Goal: Task Accomplishment & Management: Use online tool/utility

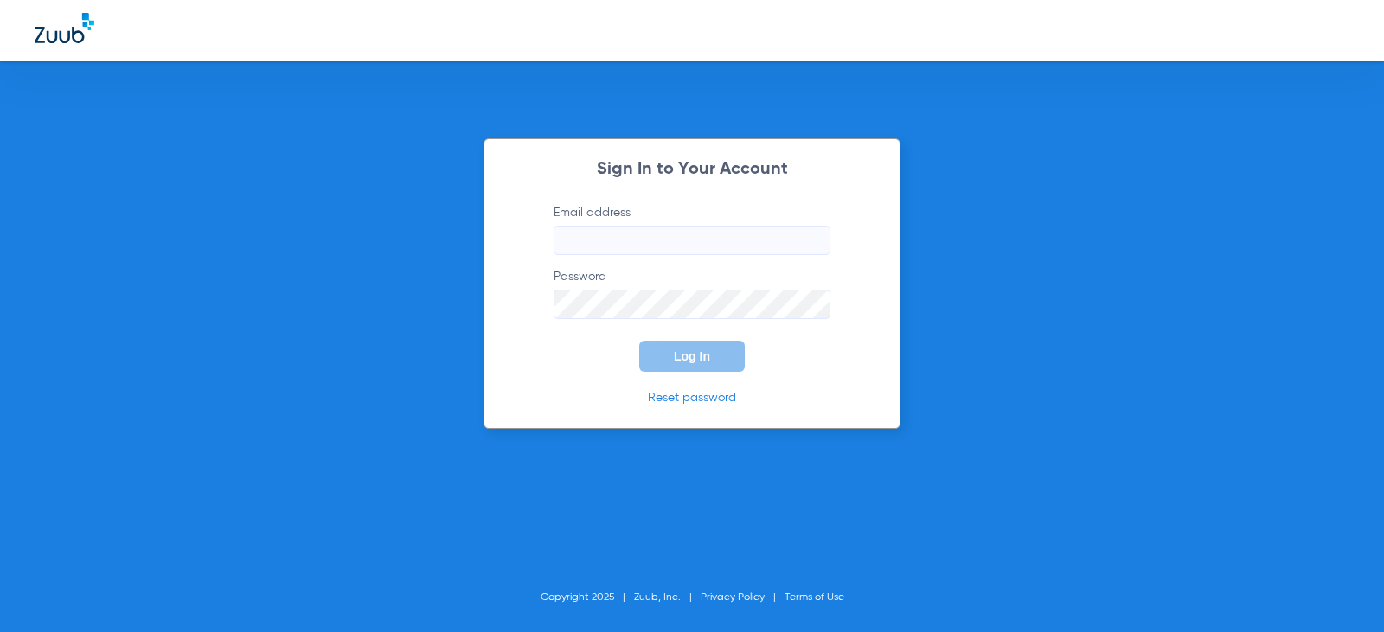
click at [634, 222] on label "Email address" at bounding box center [691, 229] width 277 height 51
click at [631, 236] on input "Email address" at bounding box center [691, 240] width 277 height 29
type input "[EMAIL_ADDRESS][DOMAIN_NAME]"
click at [639, 341] on button "Log In" at bounding box center [691, 356] width 105 height 31
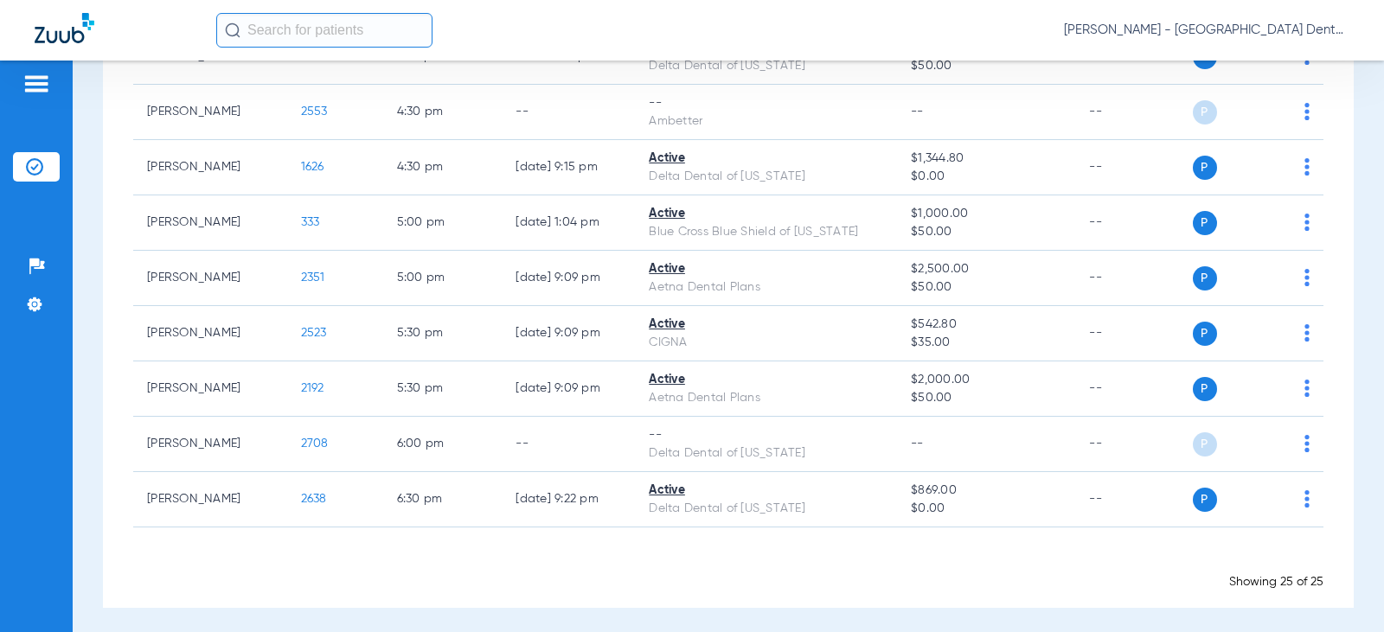
scroll to position [1149, 0]
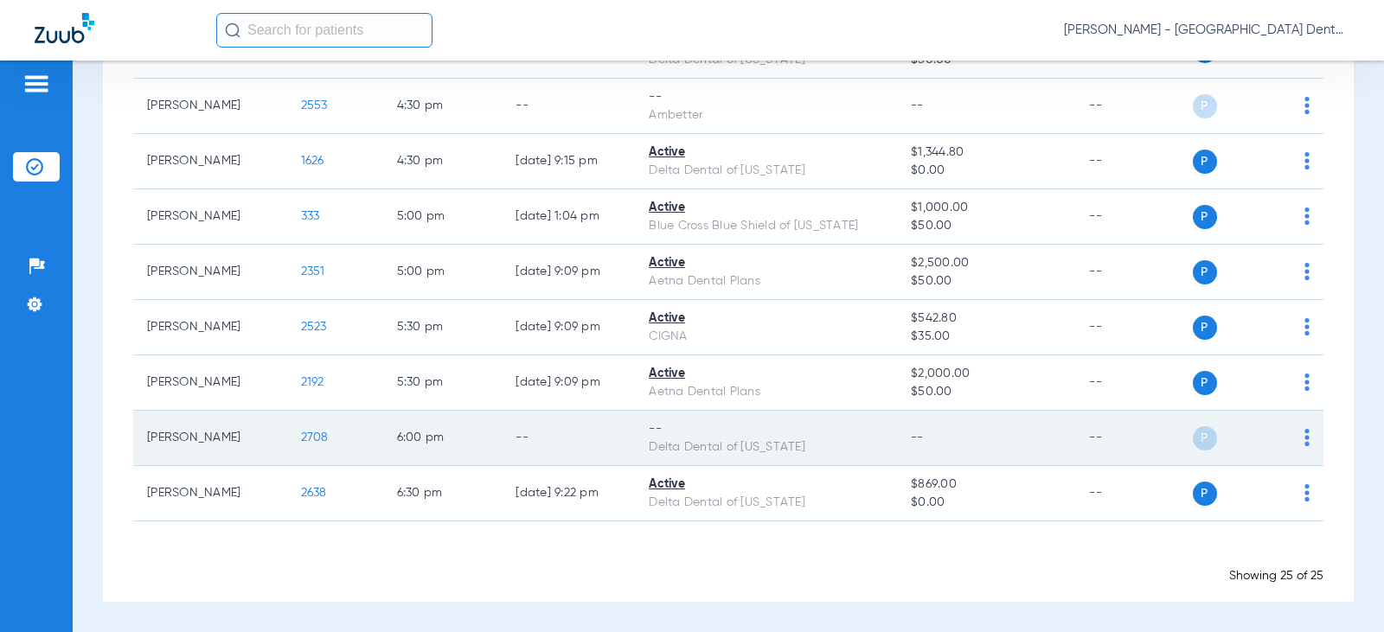
click at [1304, 434] on img at bounding box center [1306, 437] width 5 height 17
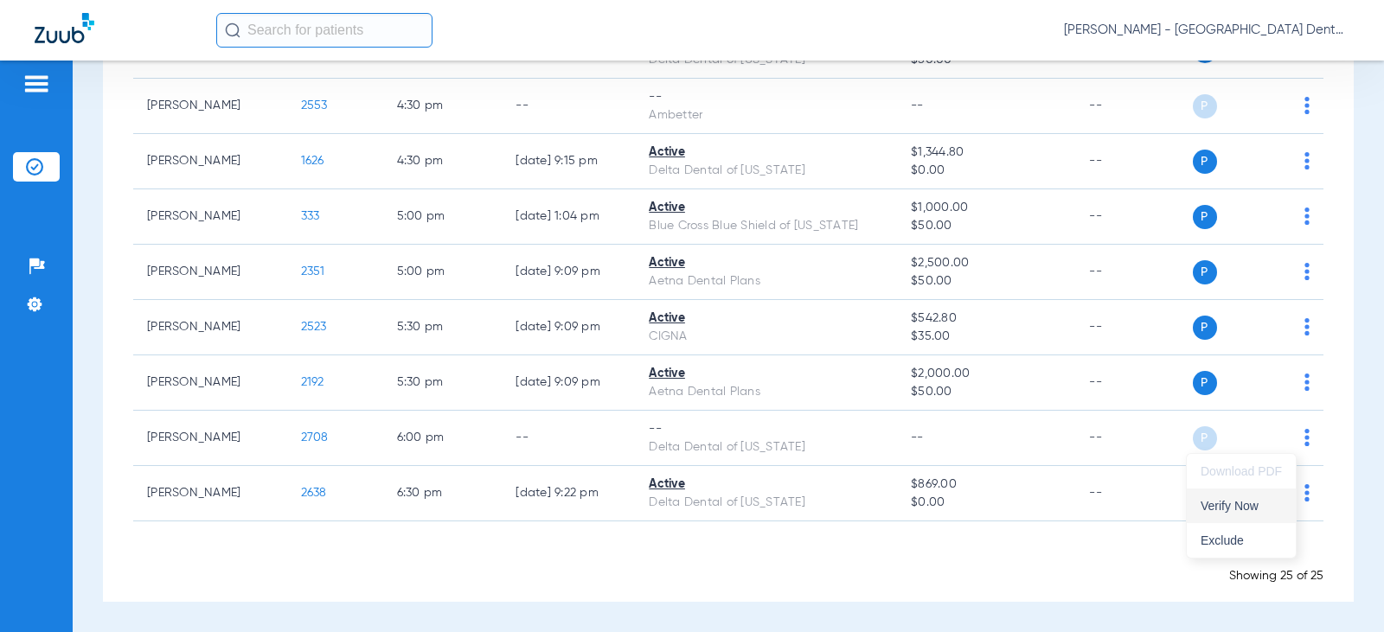
click at [1230, 505] on span "Verify Now" at bounding box center [1240, 506] width 81 height 12
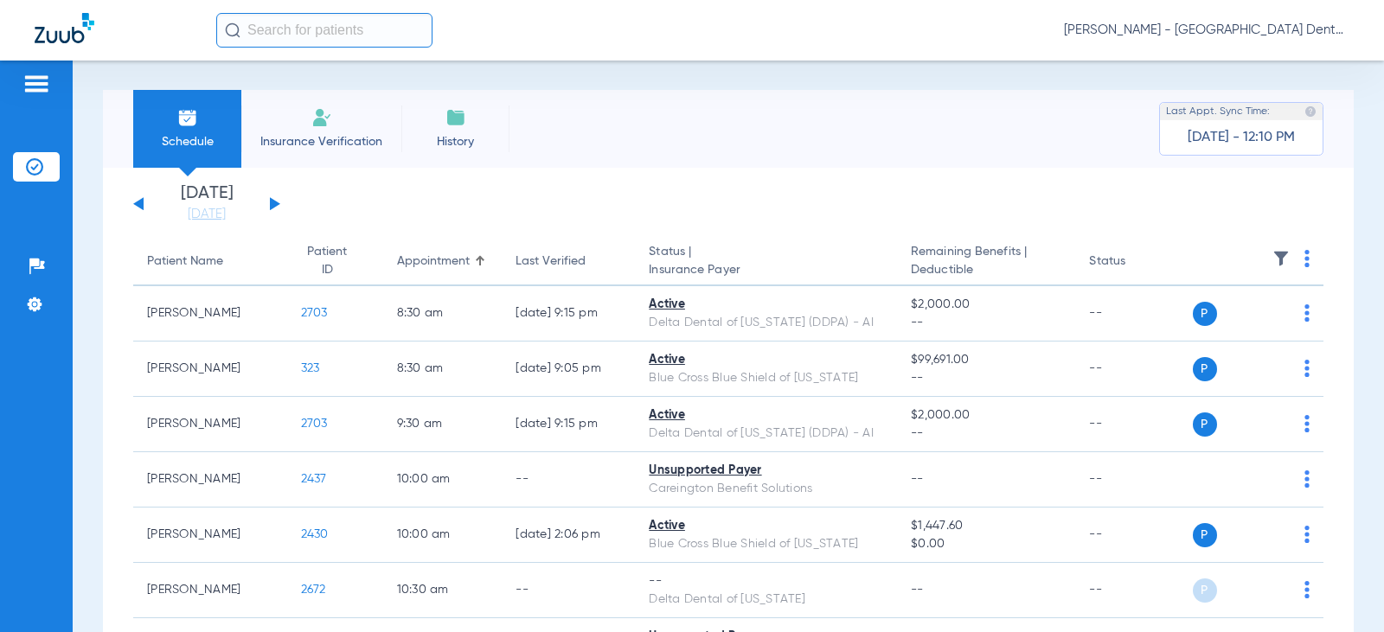
scroll to position [0, 0]
click at [268, 201] on div "[DATE] [DATE] [DATE] [DATE] [DATE] [DATE] [DATE] [DATE] [DATE] [DATE] [DATE] [D…" at bounding box center [206, 205] width 147 height 38
click at [278, 207] on div "[DATE] [DATE] [DATE] [DATE] [DATE] [DATE] [DATE] [DATE] [DATE] [DATE] [DATE] [D…" at bounding box center [206, 205] width 147 height 38
click at [271, 205] on button at bounding box center [275, 204] width 10 height 13
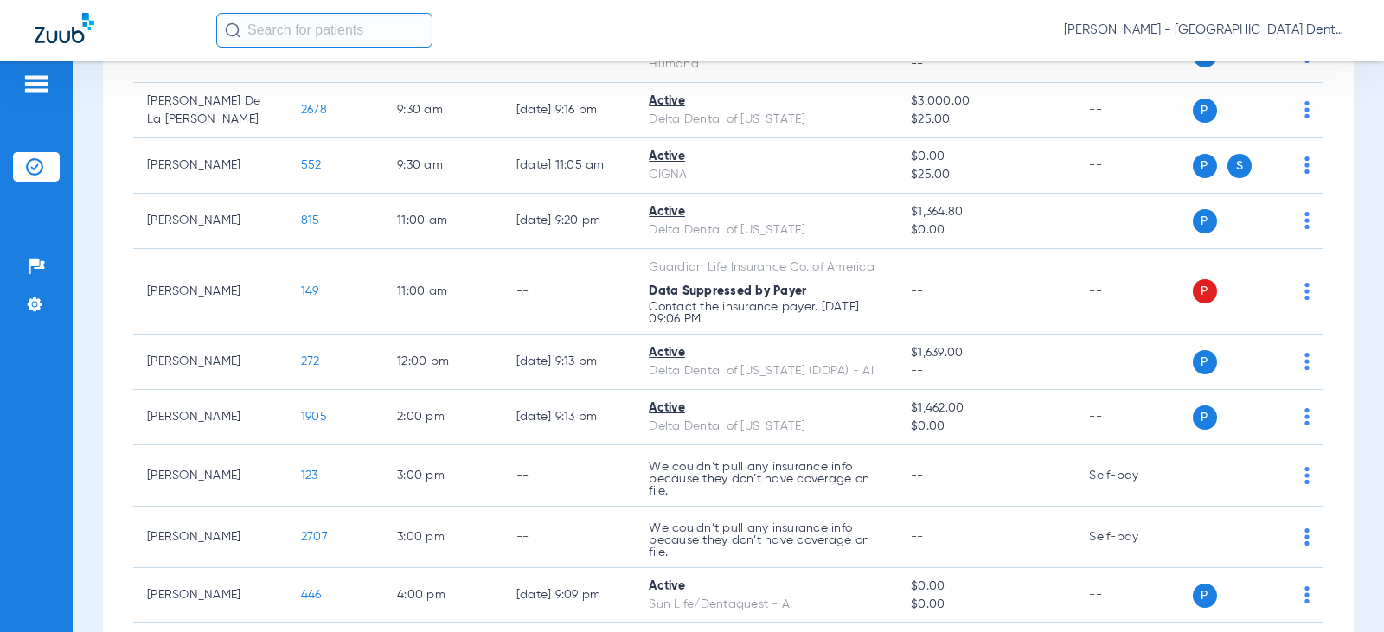
scroll to position [346, 0]
